Goal: Browse casually

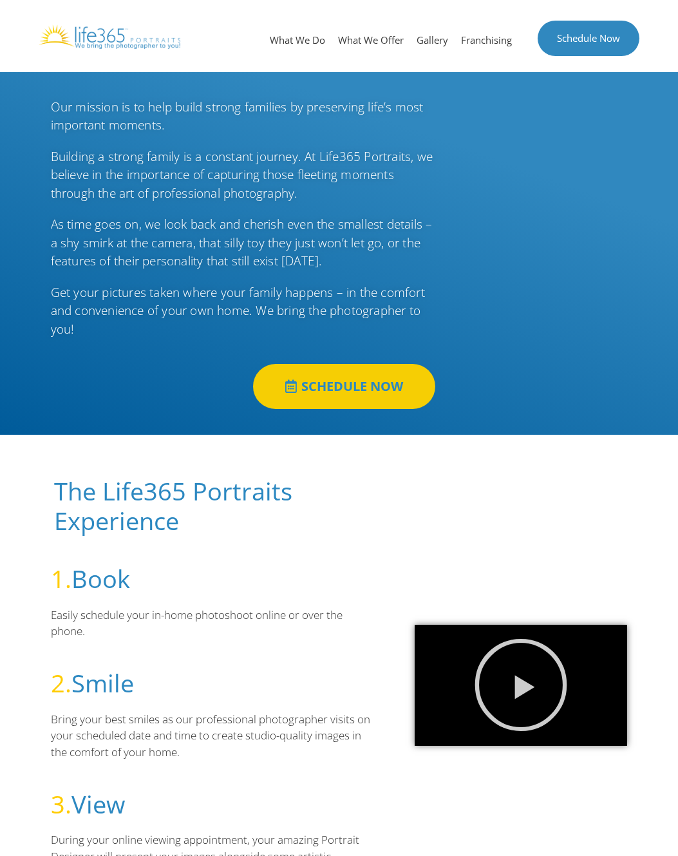
click at [76, 36] on img at bounding box center [110, 36] width 142 height 24
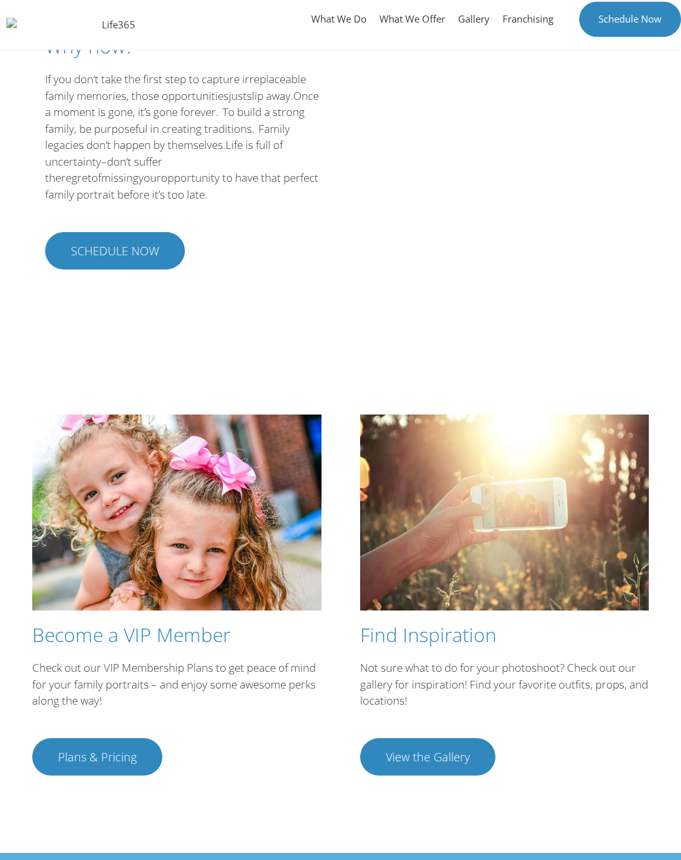
scroll to position [2001, 0]
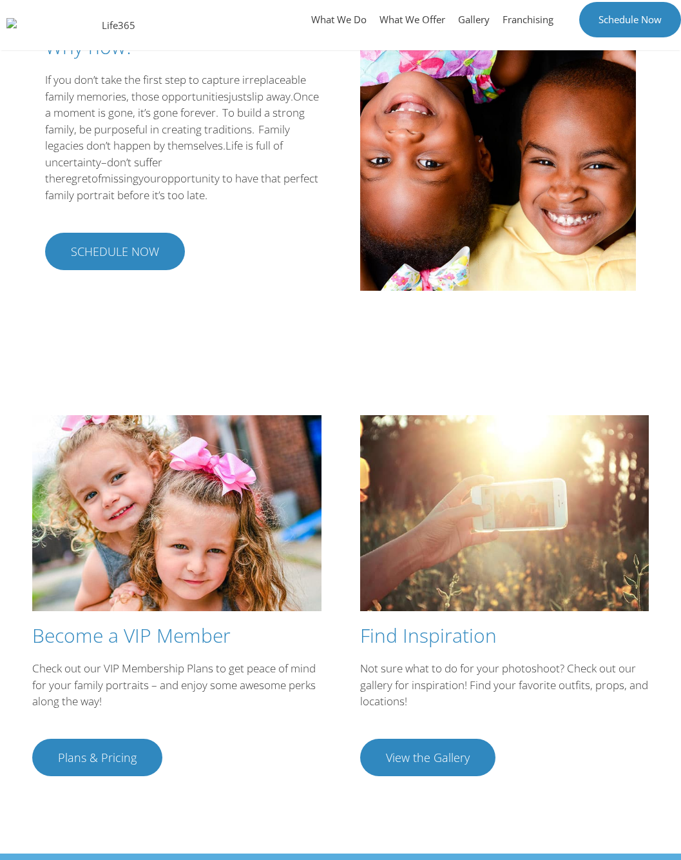
click at [405, 751] on span "View the Gallery" at bounding box center [428, 757] width 84 height 12
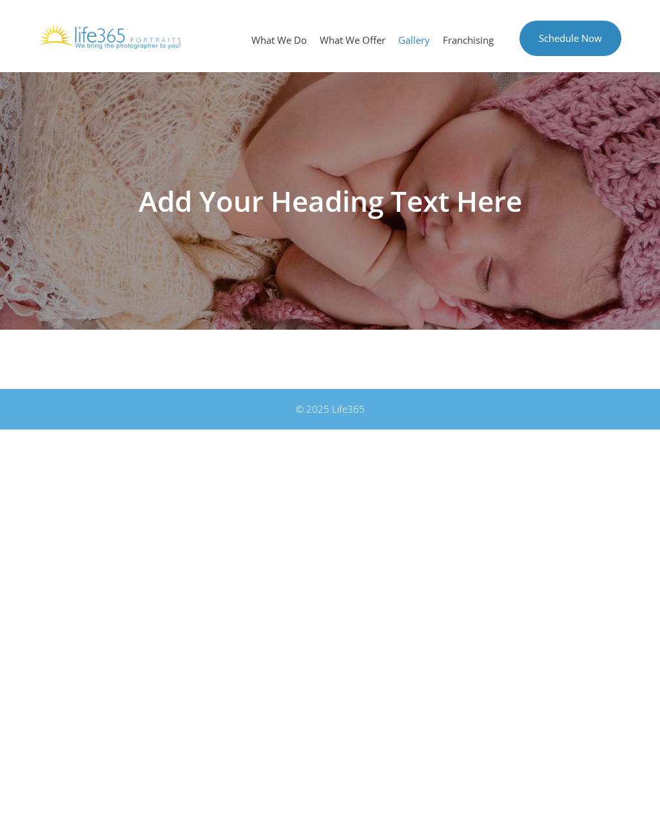
click at [262, 252] on div "Add Your Heading Text Here" at bounding box center [330, 201] width 660 height 258
click at [263, 215] on h1 "Add Your Heading Text Here" at bounding box center [329, 201] width 647 height 28
click at [241, 205] on h1 "Add Your Heading Text Here" at bounding box center [329, 201] width 647 height 28
click at [461, 430] on html "Skip to content Menu What We Do What We Offer Gallery Franchising Schedule Now …" at bounding box center [330, 215] width 660 height 430
click at [455, 430] on html "Skip to content Menu What We Do What We Offer Gallery Franchising Schedule Now …" at bounding box center [330, 215] width 660 height 430
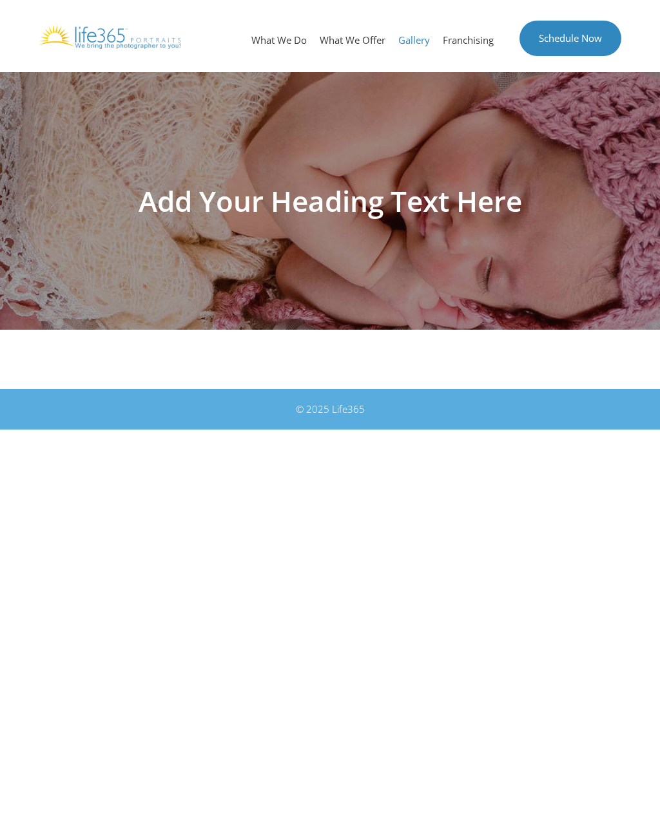
click at [264, 167] on div "Add Your Heading Text Here" at bounding box center [330, 201] width 660 height 258
click at [264, 163] on div "Add Your Heading Text Here" at bounding box center [330, 201] width 660 height 258
